Goal: Information Seeking & Learning: Check status

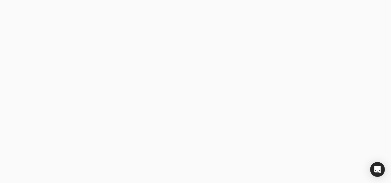
click at [112, 135] on body at bounding box center [195, 91] width 391 height 183
type email "[EMAIL_ADDRESS][DOMAIN_NAME]"
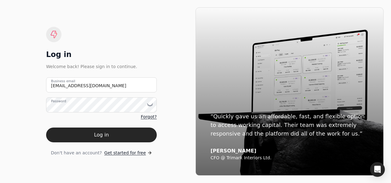
click at [112, 135] on button "Log in" at bounding box center [101, 134] width 111 height 15
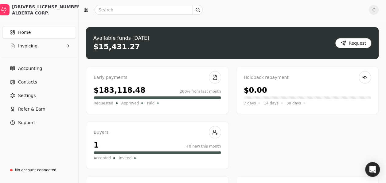
click at [114, 44] on div "$15,431.27" at bounding box center [116, 47] width 47 height 10
click at [36, 30] on link "Home" at bounding box center [38, 32] width 73 height 12
click at [47, 75] on ul "Accounting Contacts Settings Refer & Earn Support" at bounding box center [38, 95] width 73 height 66
click at [43, 69] on link "Accounting" at bounding box center [38, 68] width 73 height 12
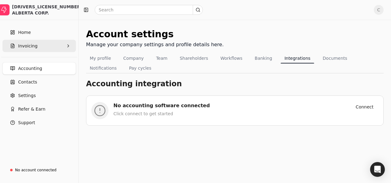
click at [32, 45] on span "Invoicing" at bounding box center [27, 46] width 19 height 6
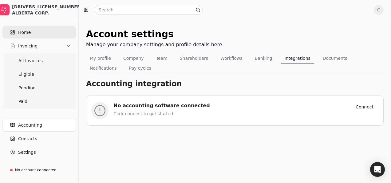
click at [30, 36] on link "Home" at bounding box center [38, 32] width 73 height 12
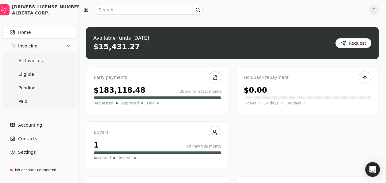
scroll to position [12, 0]
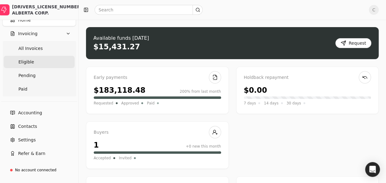
click at [53, 63] on link "Eligible" at bounding box center [39, 62] width 71 height 12
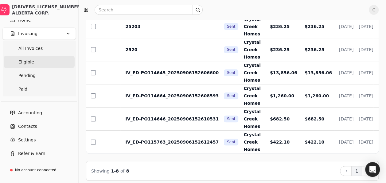
scroll to position [111, 0]
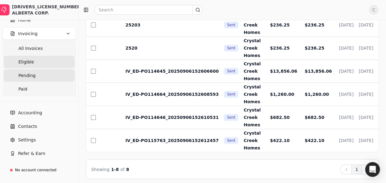
click at [38, 77] on link "Pending" at bounding box center [39, 75] width 71 height 12
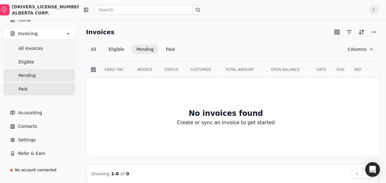
click at [33, 92] on link "Paid" at bounding box center [39, 89] width 71 height 12
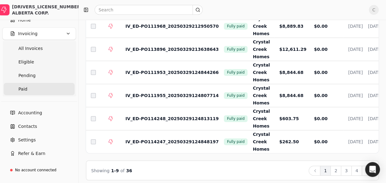
scroll to position [140, 0]
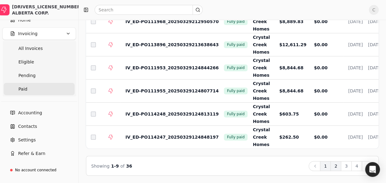
click at [338, 164] on button "2" at bounding box center [336, 166] width 11 height 10
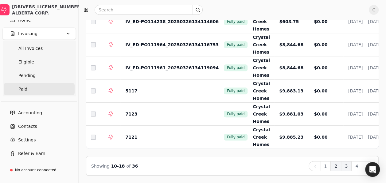
click at [349, 165] on button "3" at bounding box center [346, 166] width 11 height 10
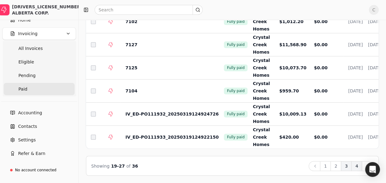
click at [357, 168] on button "4" at bounding box center [357, 166] width 11 height 10
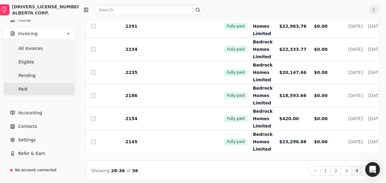
scroll to position [135, 0]
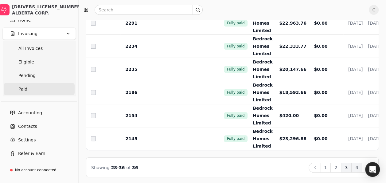
click at [349, 171] on button "3" at bounding box center [346, 167] width 11 height 10
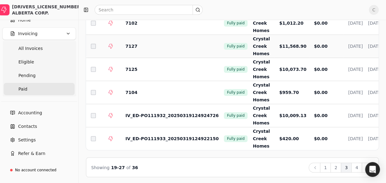
click at [151, 42] on td "7127" at bounding box center [170, 46] width 99 height 23
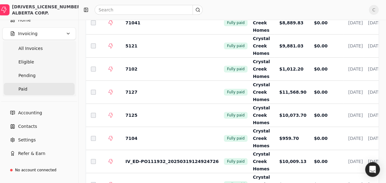
scroll to position [86, 0]
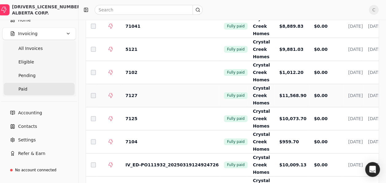
click at [227, 94] on span "Fully paid" at bounding box center [236, 96] width 18 height 6
click at [253, 93] on span "Crystal Creek Homes" at bounding box center [261, 95] width 17 height 20
click at [349, 94] on span "[DATE]" at bounding box center [356, 95] width 14 height 5
click at [248, 93] on td "Crystal Creek Homes" at bounding box center [261, 95] width 26 height 23
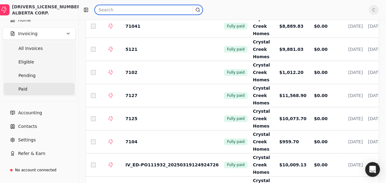
click at [162, 11] on input "text" at bounding box center [149, 10] width 108 height 10
paste input "PO111962"
type input "P"
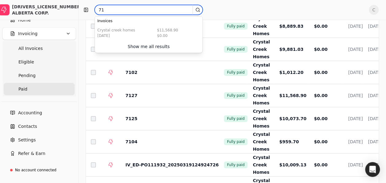
type input "7"
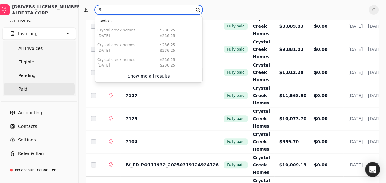
type input "6"
